Goal: Task Accomplishment & Management: Complete application form

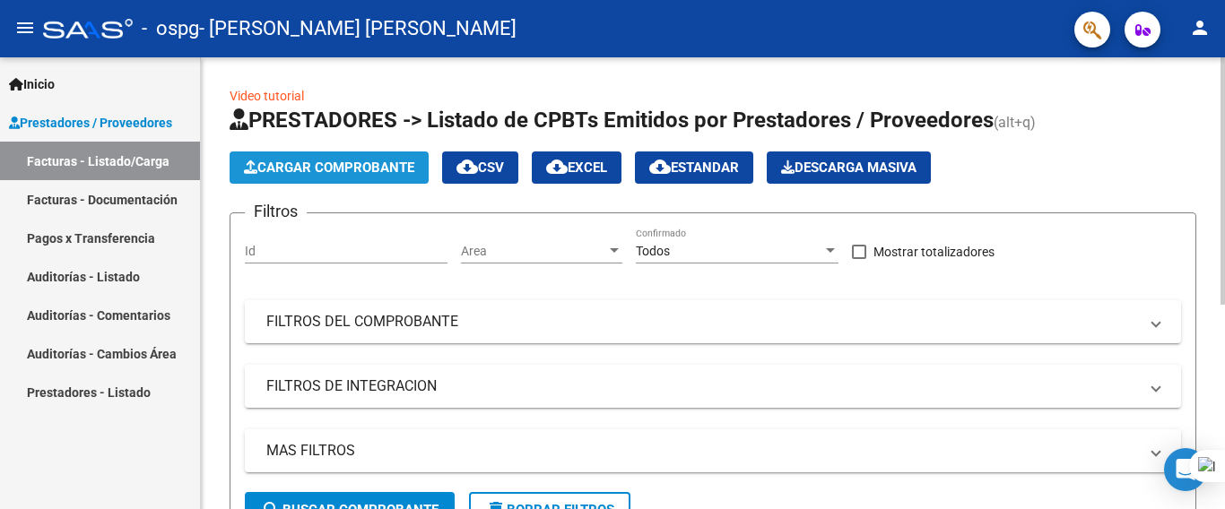
click at [331, 173] on span "Cargar Comprobante" at bounding box center [329, 168] width 170 height 16
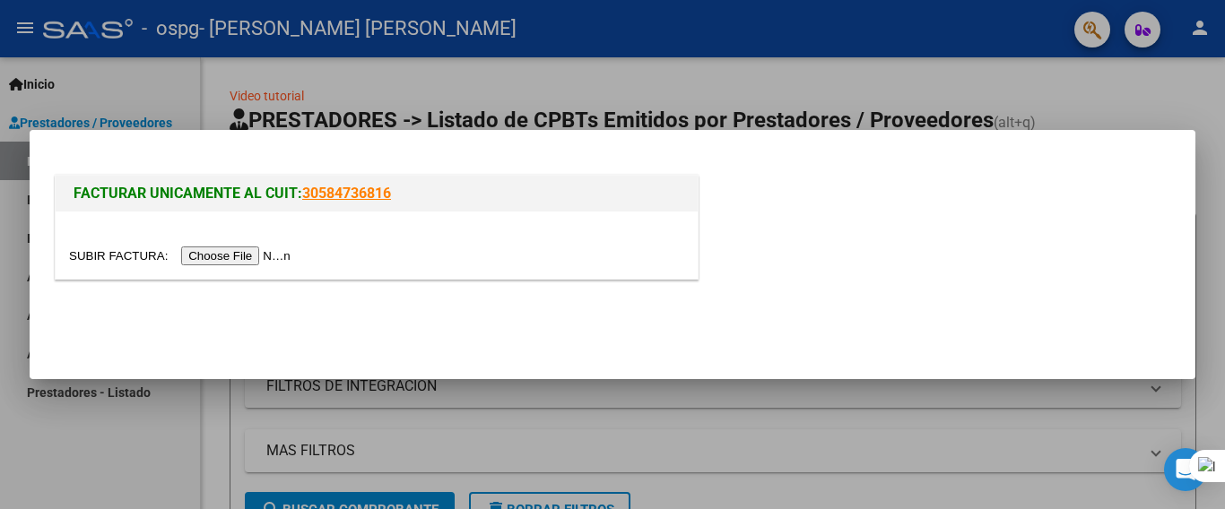
click at [1019, 280] on div "FACTURAR UNICAMENTE AL CUIT: 30584736816" at bounding box center [612, 230] width 1123 height 118
click at [1165, 80] on div at bounding box center [612, 254] width 1225 height 509
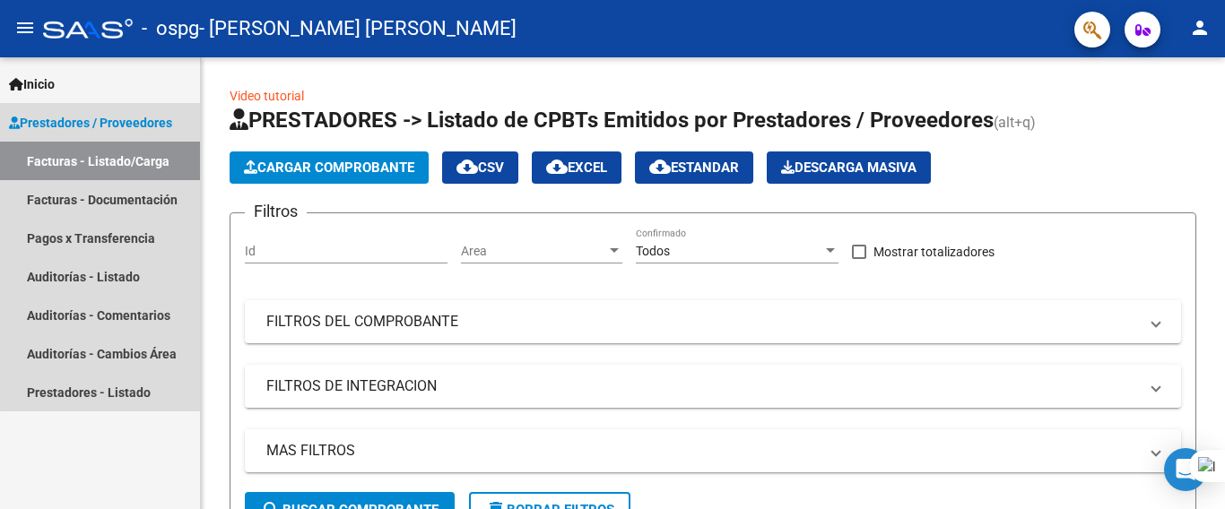
click at [134, 125] on span "Prestadores / Proveedores" at bounding box center [90, 123] width 163 height 20
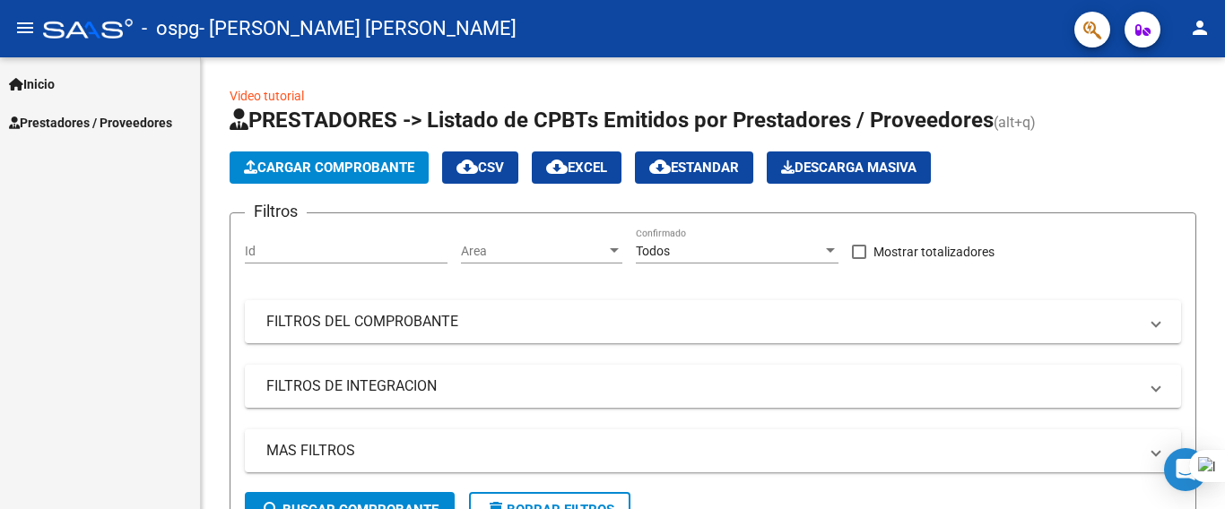
click at [88, 120] on span "Prestadores / Proveedores" at bounding box center [90, 123] width 163 height 20
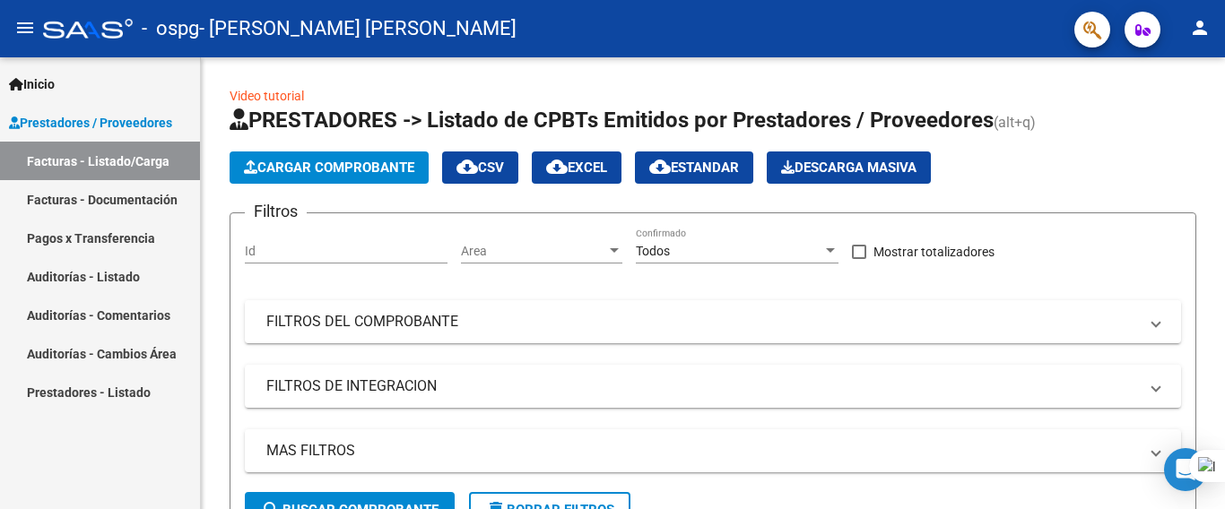
click at [120, 161] on link "Facturas - Listado/Carga" at bounding box center [100, 161] width 200 height 39
click at [277, 159] on button "Cargar Comprobante" at bounding box center [329, 168] width 199 height 32
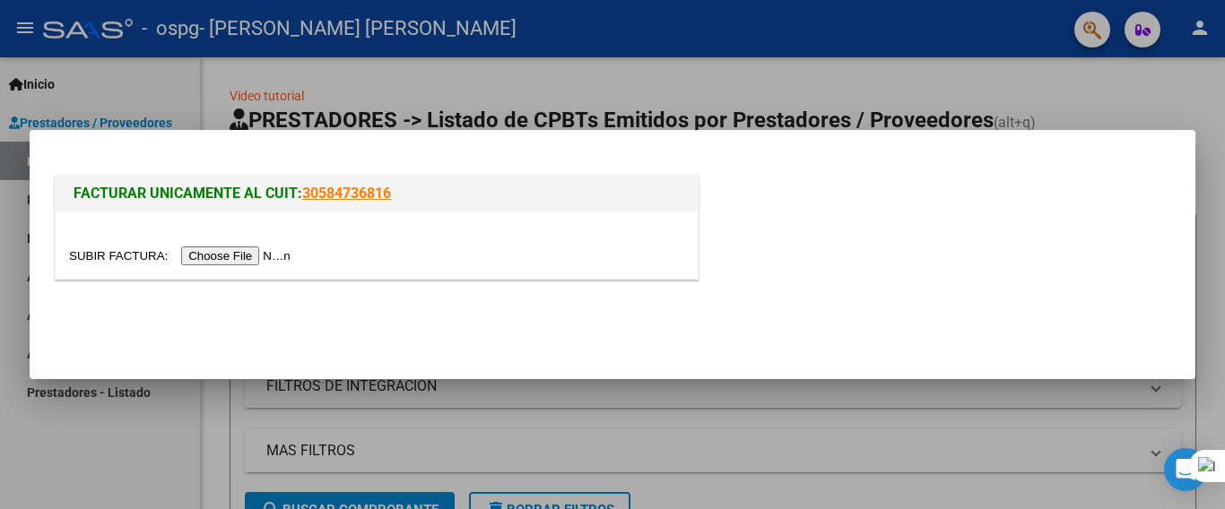
click at [273, 251] on input "file" at bounding box center [182, 256] width 227 height 19
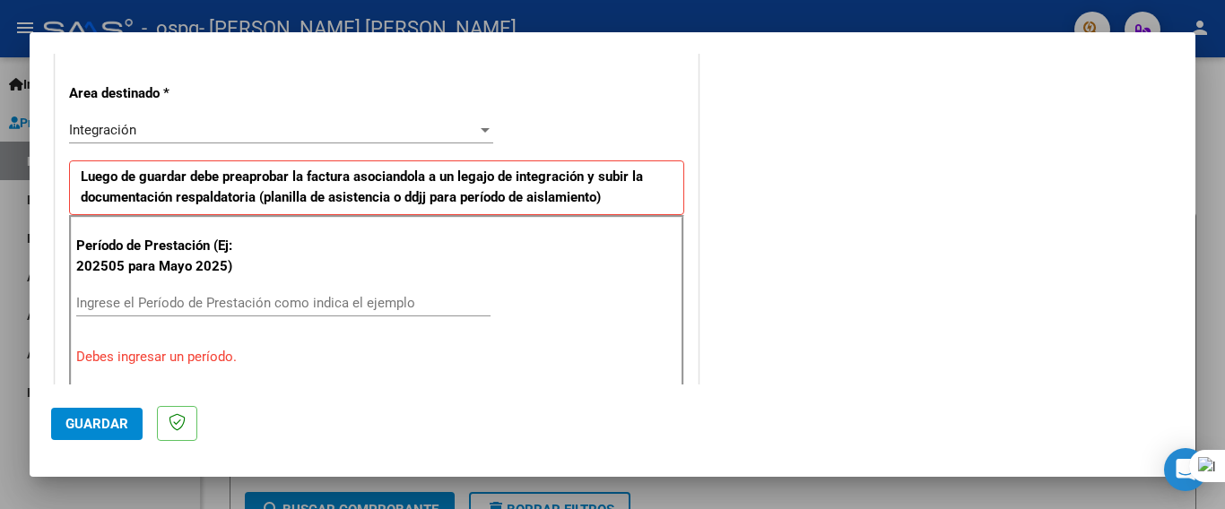
scroll to position [425, 0]
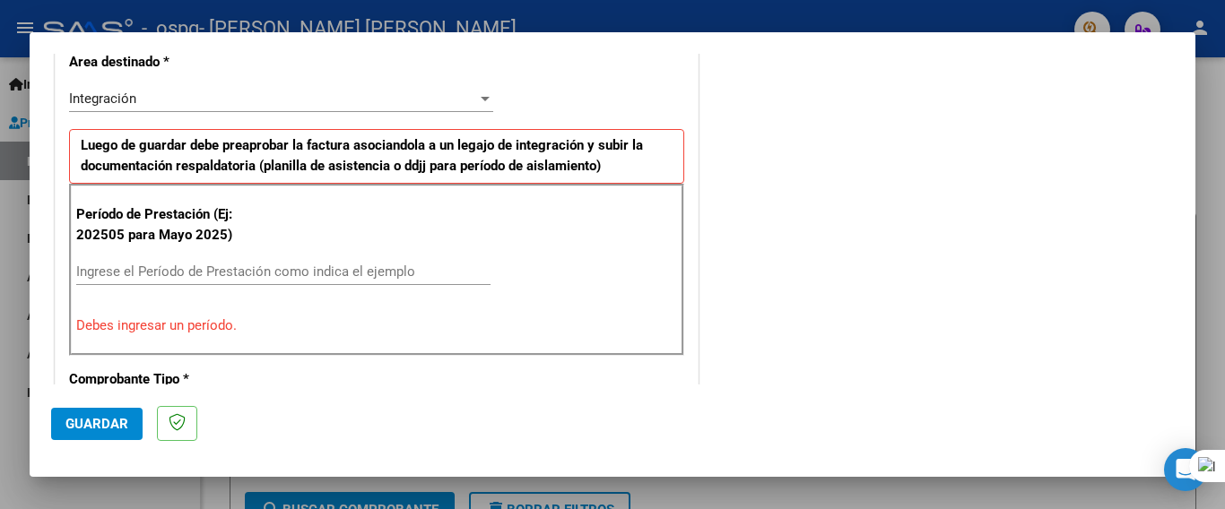
click at [312, 272] on input "Ingrese el Período de Prestación como indica el ejemplo" at bounding box center [283, 272] width 414 height 16
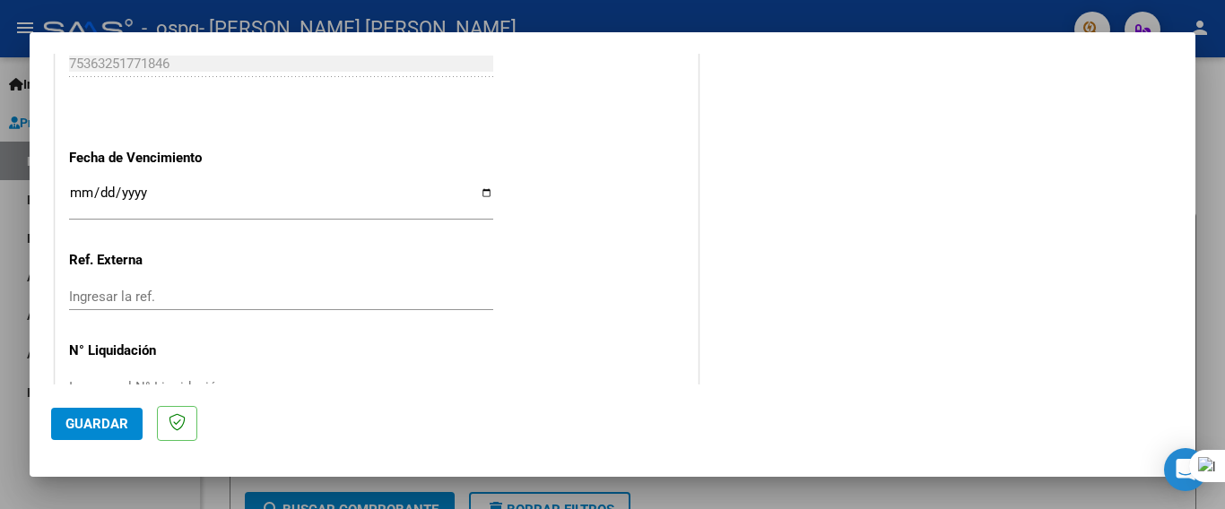
scroll to position [1225, 0]
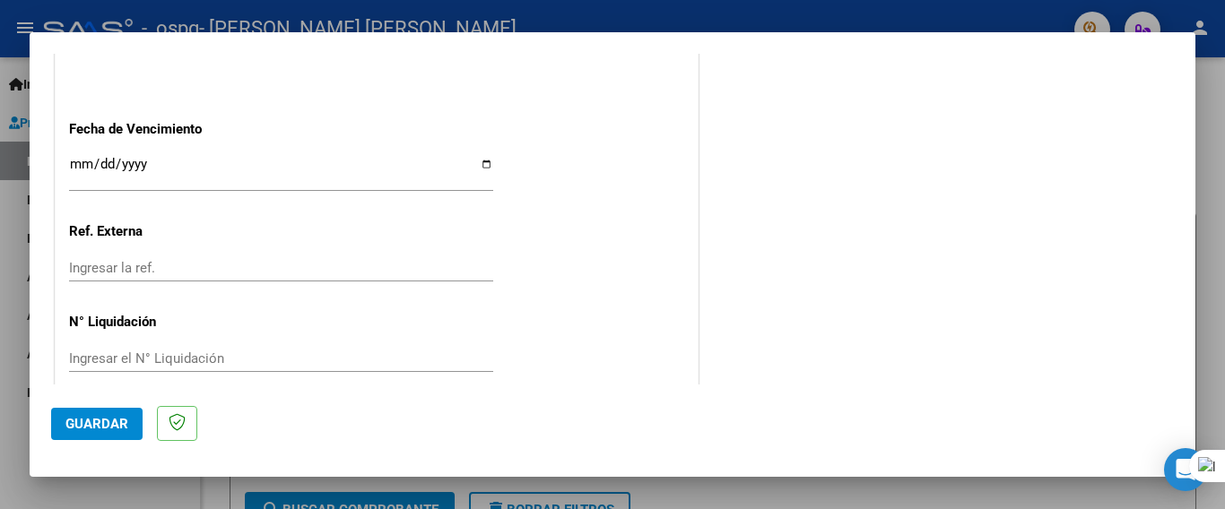
type input "202508"
click at [86, 421] on span "Guardar" at bounding box center [96, 424] width 63 height 16
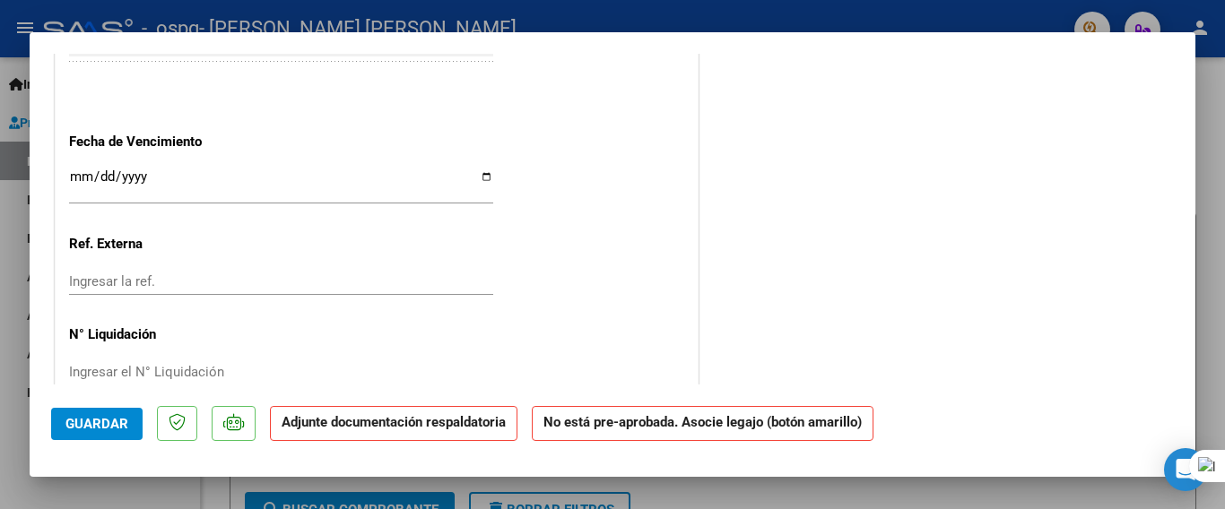
scroll to position [1205, 0]
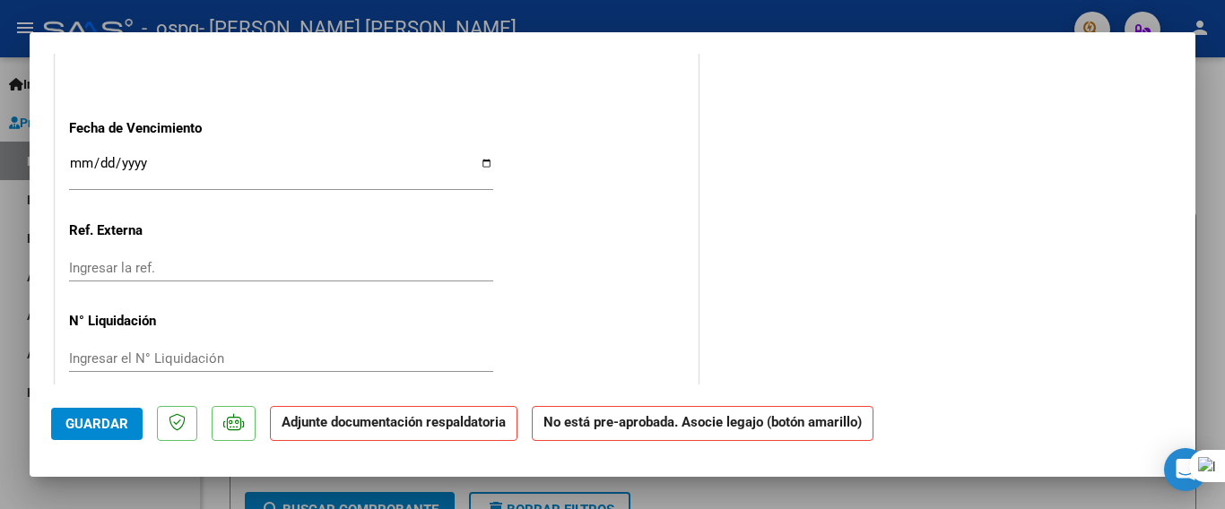
click at [126, 423] on span "Guardar" at bounding box center [96, 424] width 63 height 16
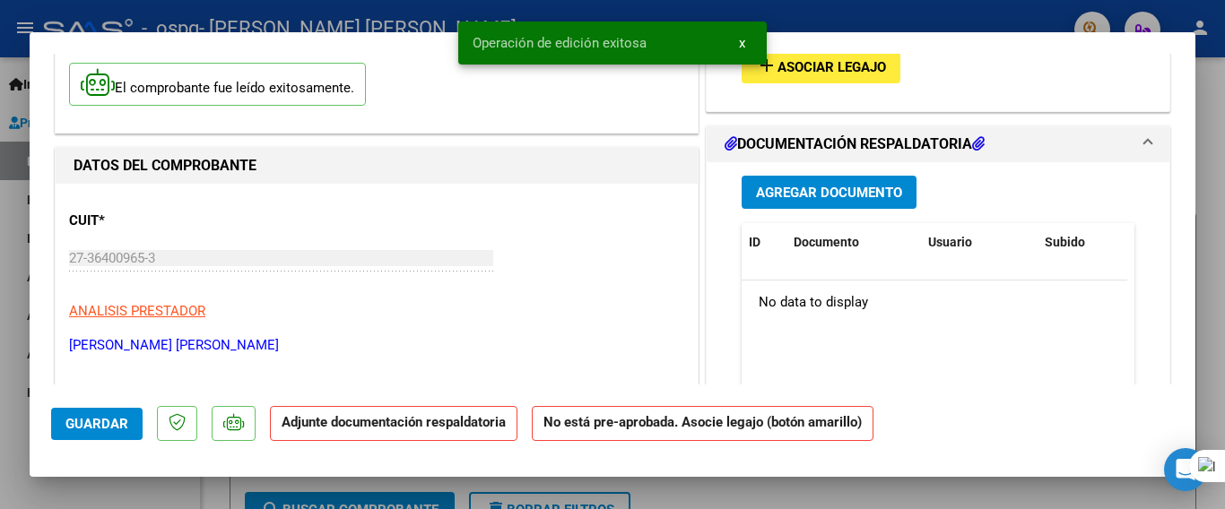
scroll to position [39, 0]
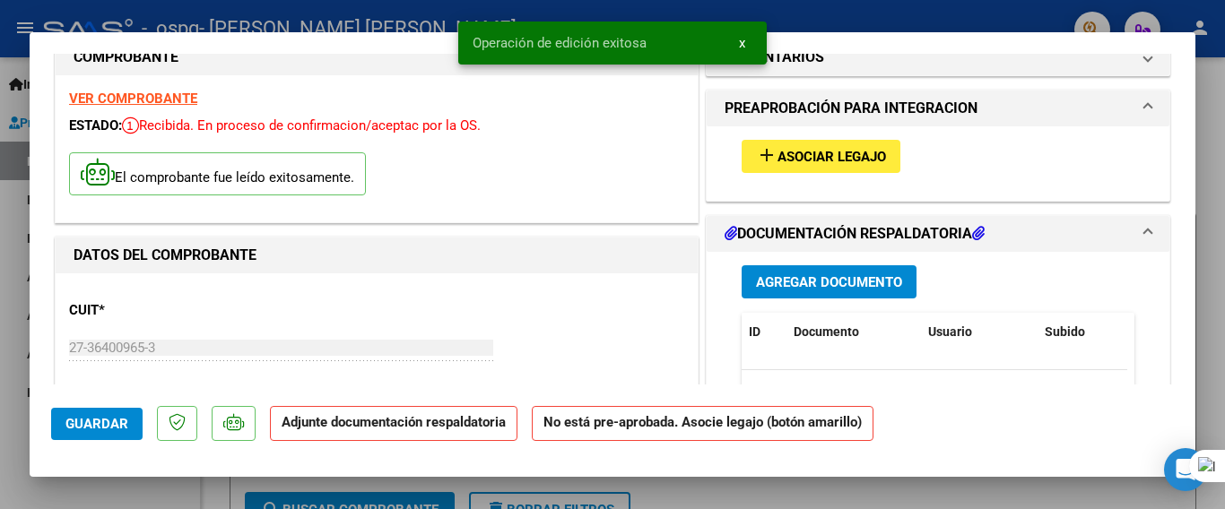
click at [804, 275] on span "Agregar Documento" at bounding box center [829, 282] width 146 height 16
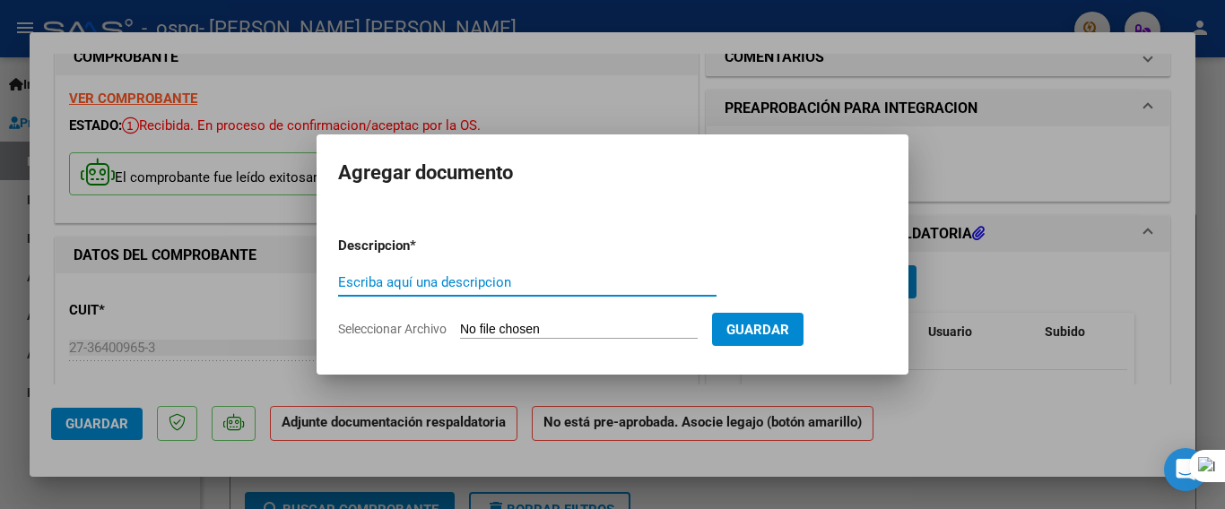
click at [404, 276] on input "Escriba aquí una descripcion" at bounding box center [527, 282] width 378 height 16
type input "planilla"
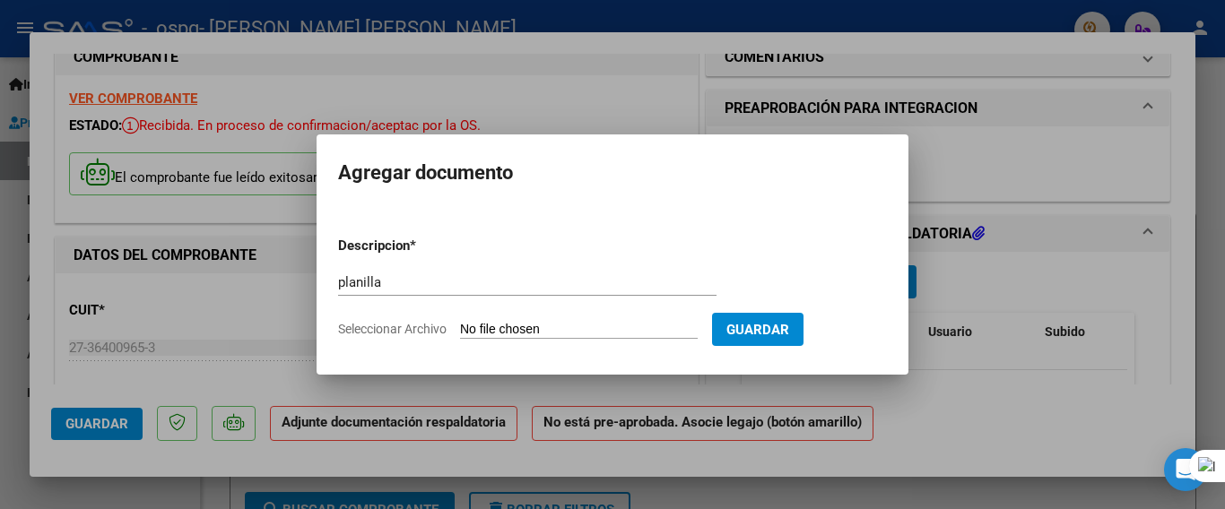
click at [492, 326] on input "Seleccionar Archivo" at bounding box center [579, 330] width 238 height 17
type input "C:\fakepath\planilla.pdf"
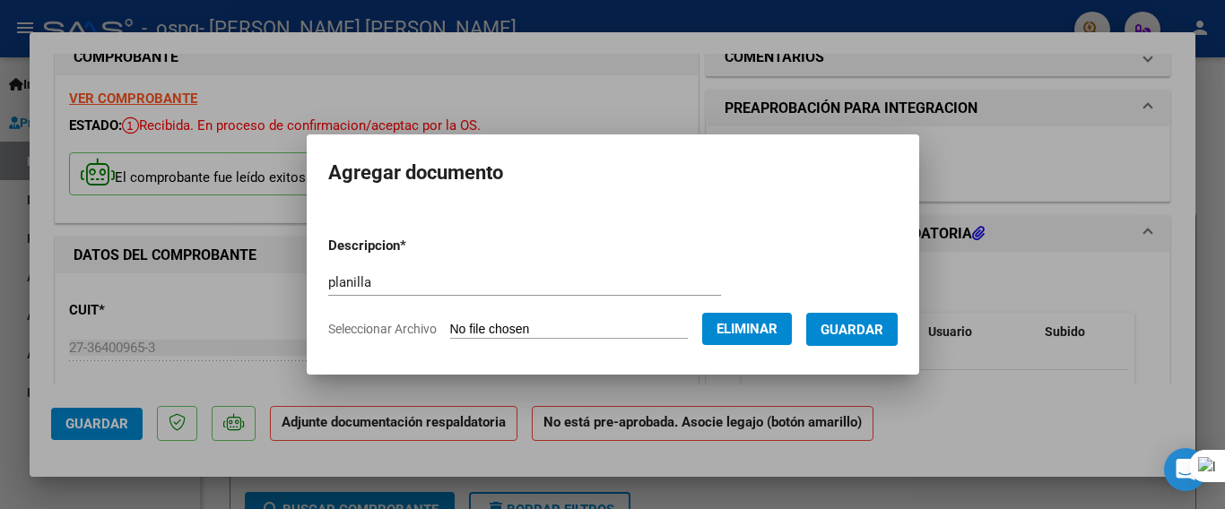
click at [871, 330] on span "Guardar" at bounding box center [852, 330] width 63 height 16
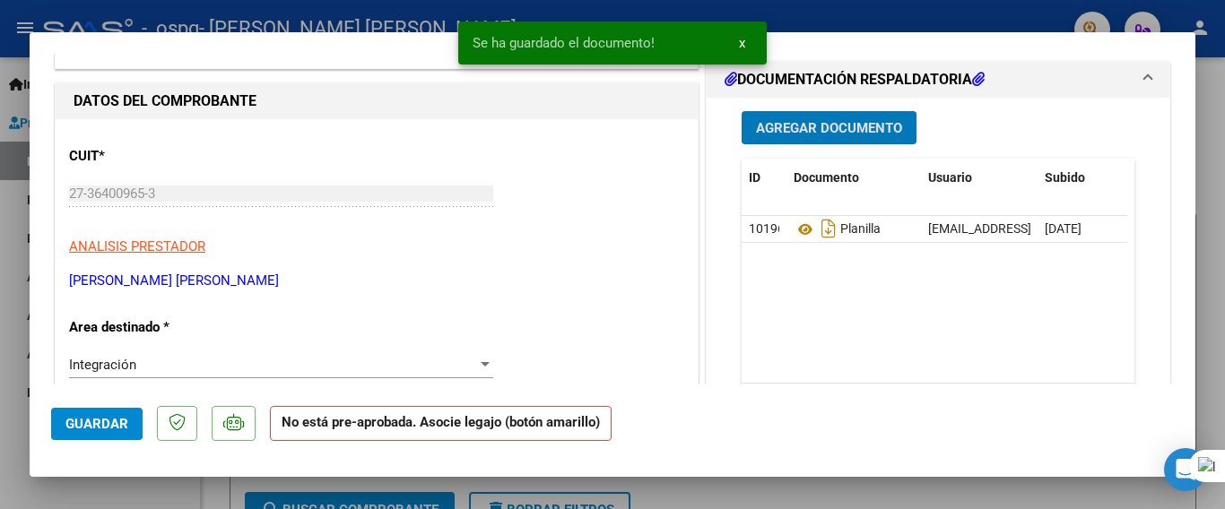
scroll to position [219, 0]
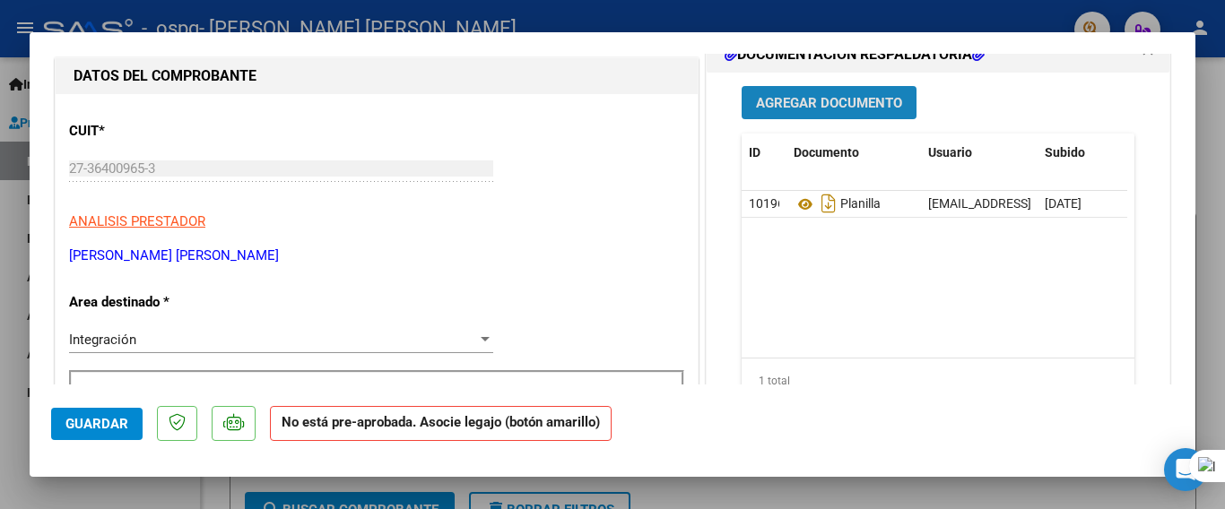
click at [808, 105] on span "Agregar Documento" at bounding box center [829, 103] width 146 height 16
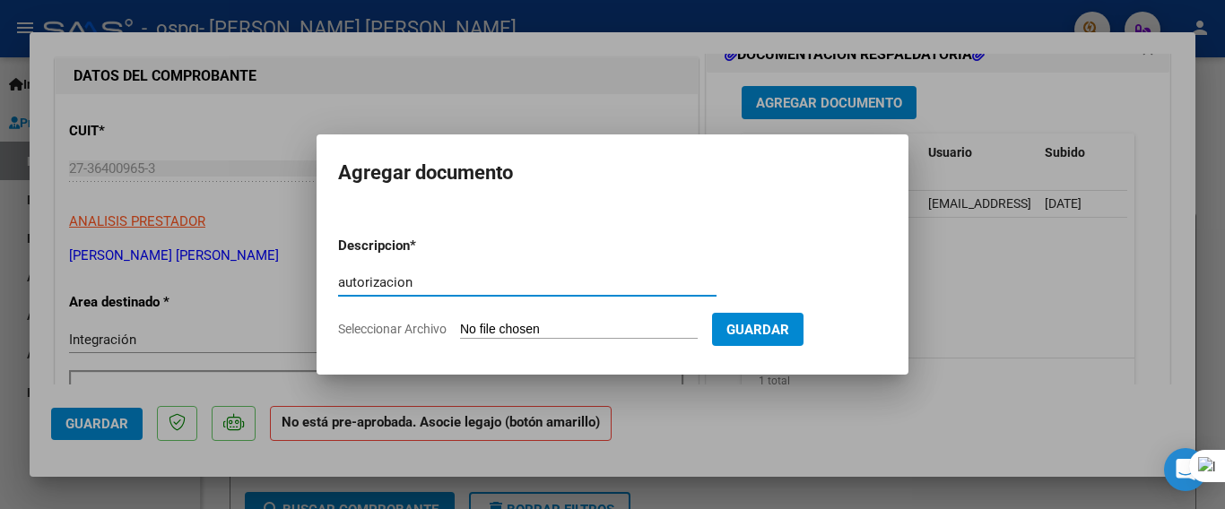
type input "autorizacion"
click at [417, 326] on span "Seleccionar Archivo" at bounding box center [392, 329] width 109 height 14
click at [460, 326] on input "Seleccionar Archivo" at bounding box center [579, 330] width 238 height 17
type input "C:\fakepath\AUTORIZACIÓN DISCAPACIDAD 2025.pdf"
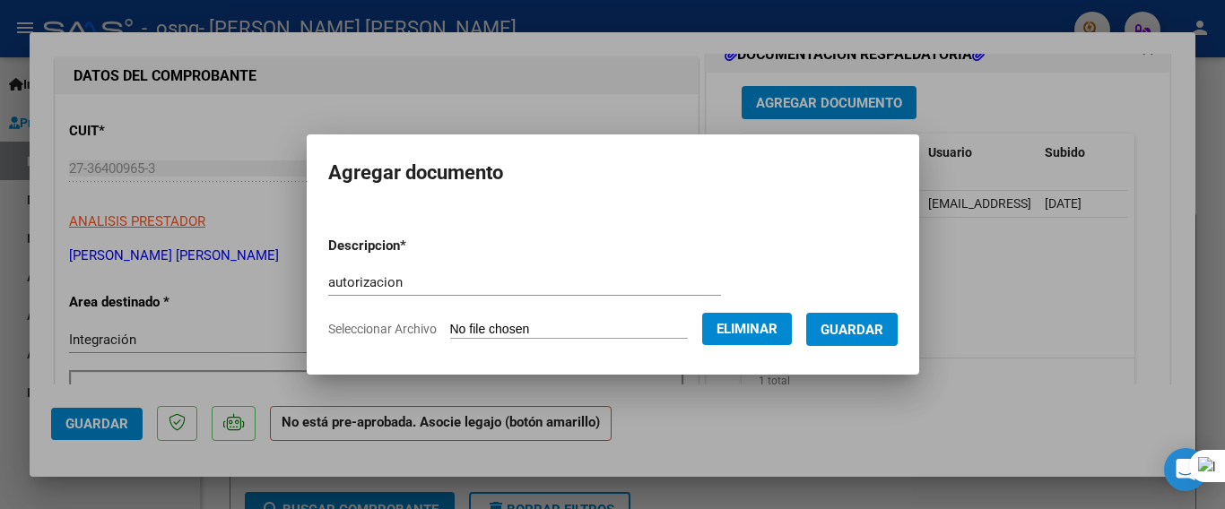
click at [842, 326] on span "Guardar" at bounding box center [852, 330] width 63 height 16
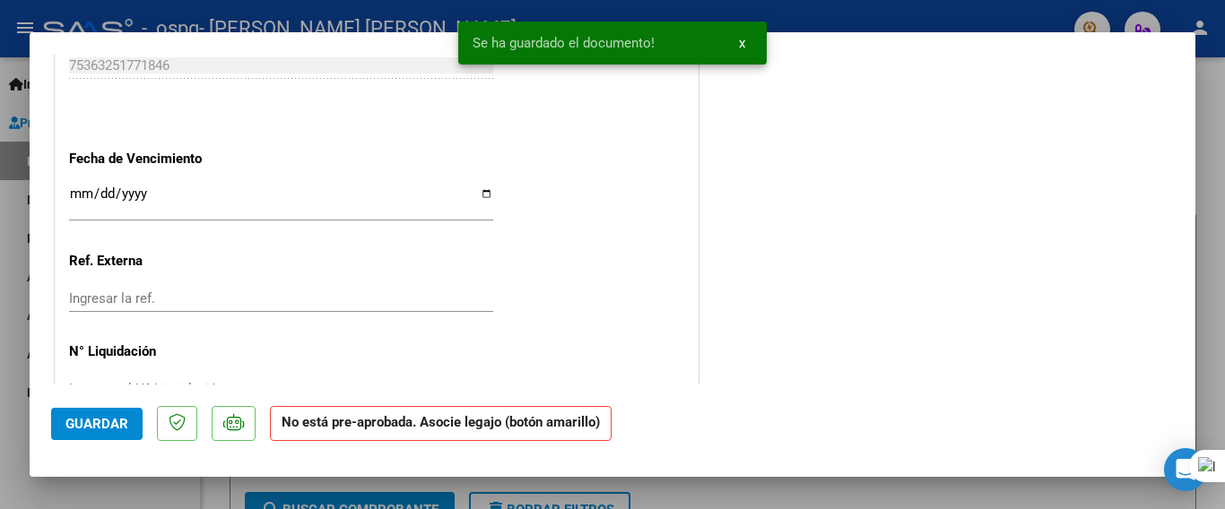
scroll to position [1205, 0]
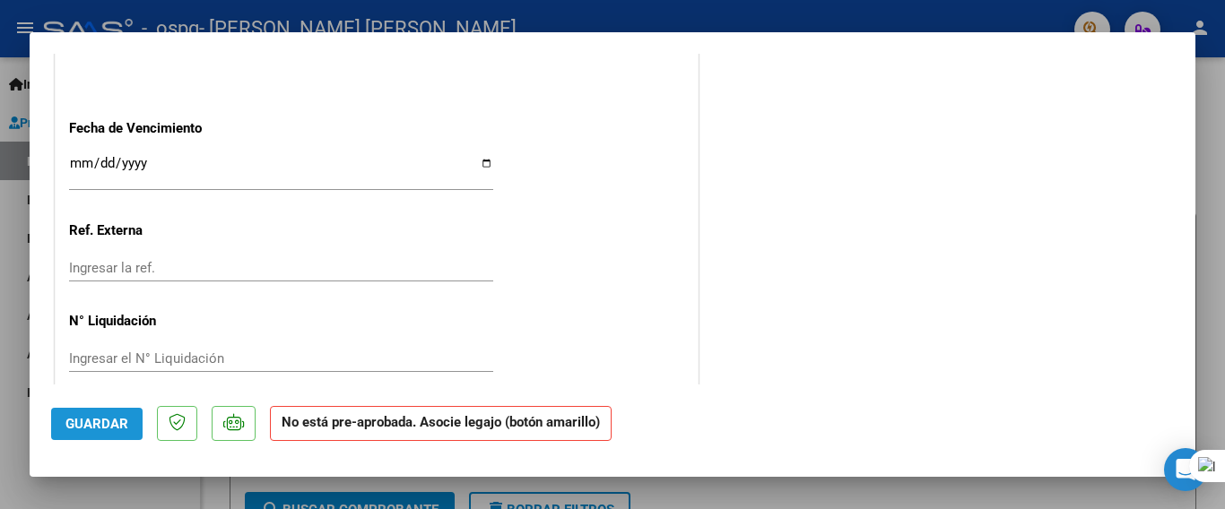
click at [100, 428] on span "Guardar" at bounding box center [96, 424] width 63 height 16
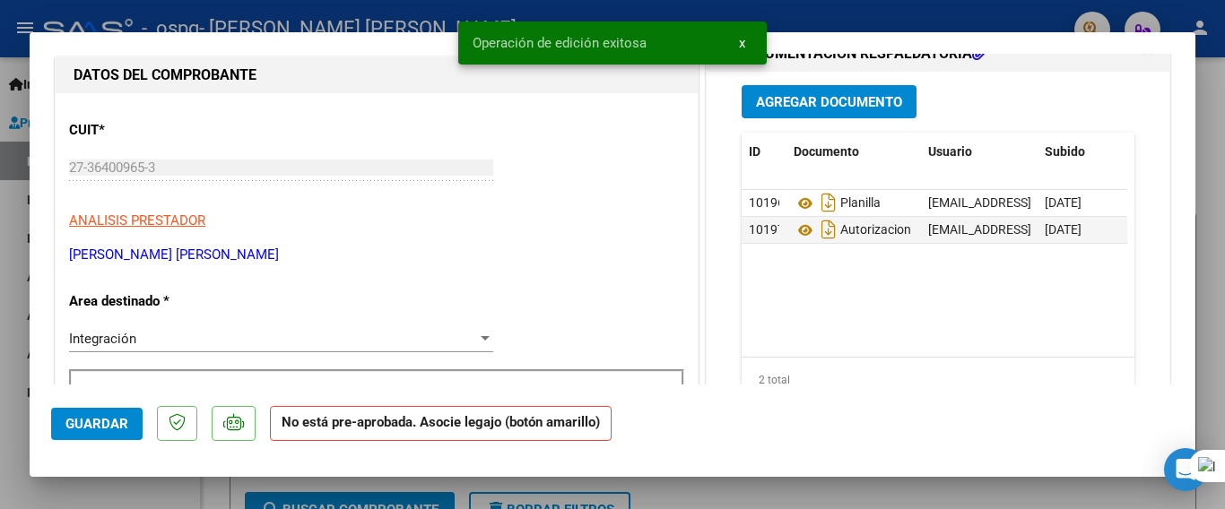
scroll to position [0, 0]
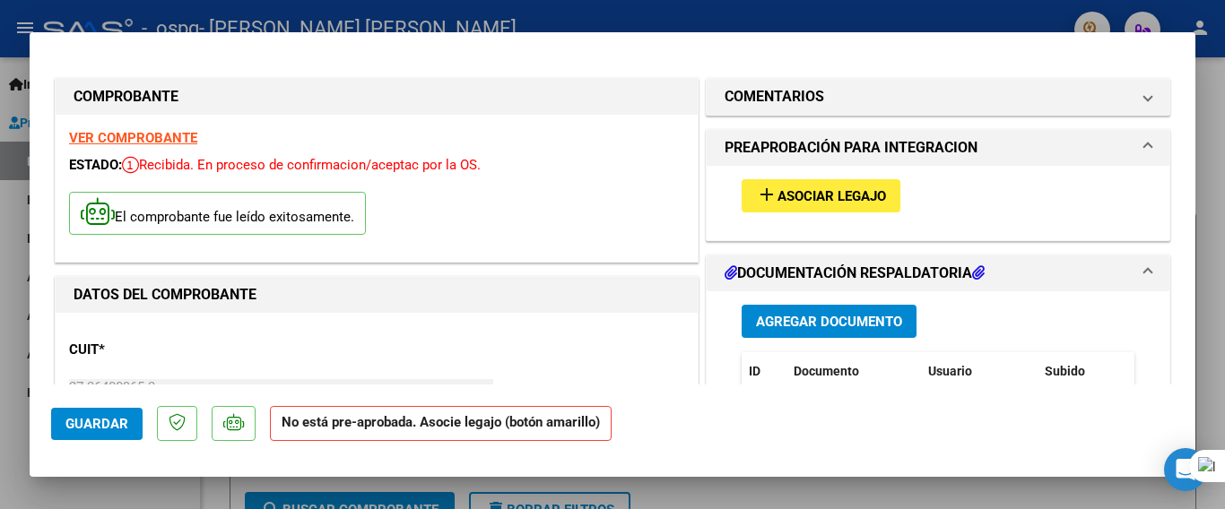
click at [1221, 257] on div at bounding box center [612, 254] width 1225 height 509
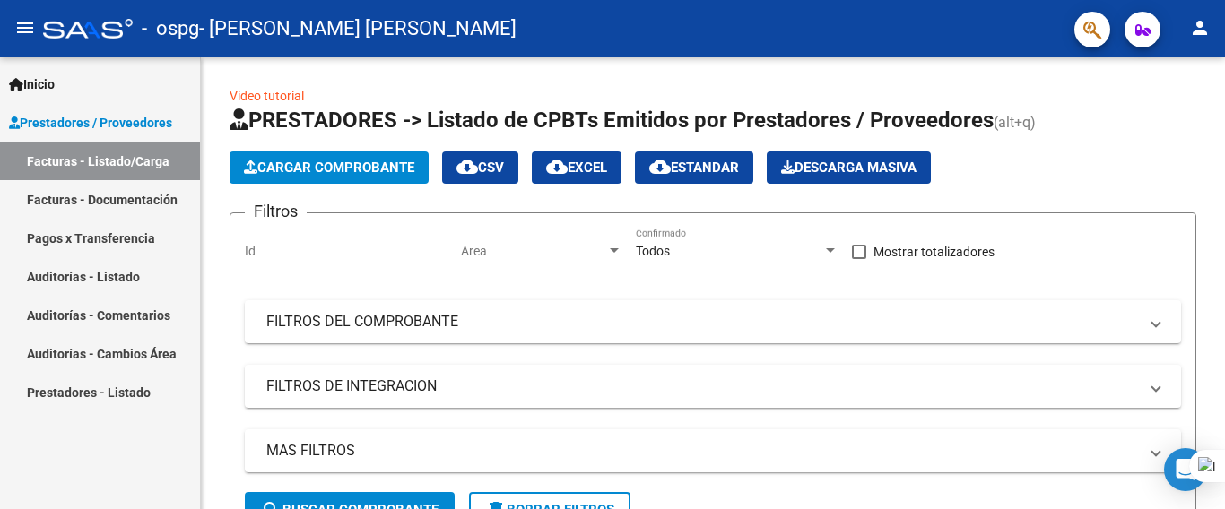
click at [86, 191] on link "Facturas - Documentación" at bounding box center [100, 199] width 200 height 39
